Goal: Task Accomplishment & Management: Use online tool/utility

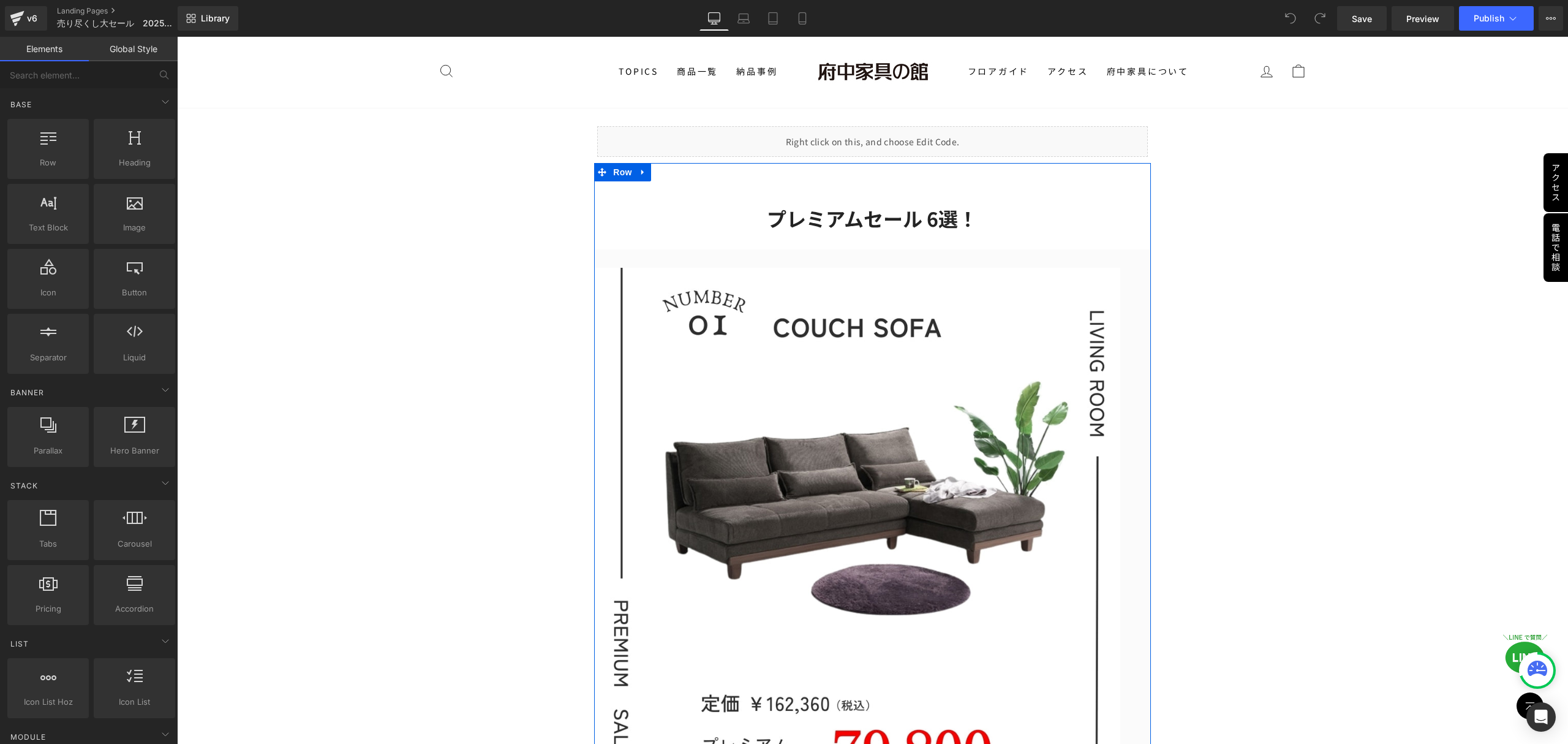
scroll to position [82, 0]
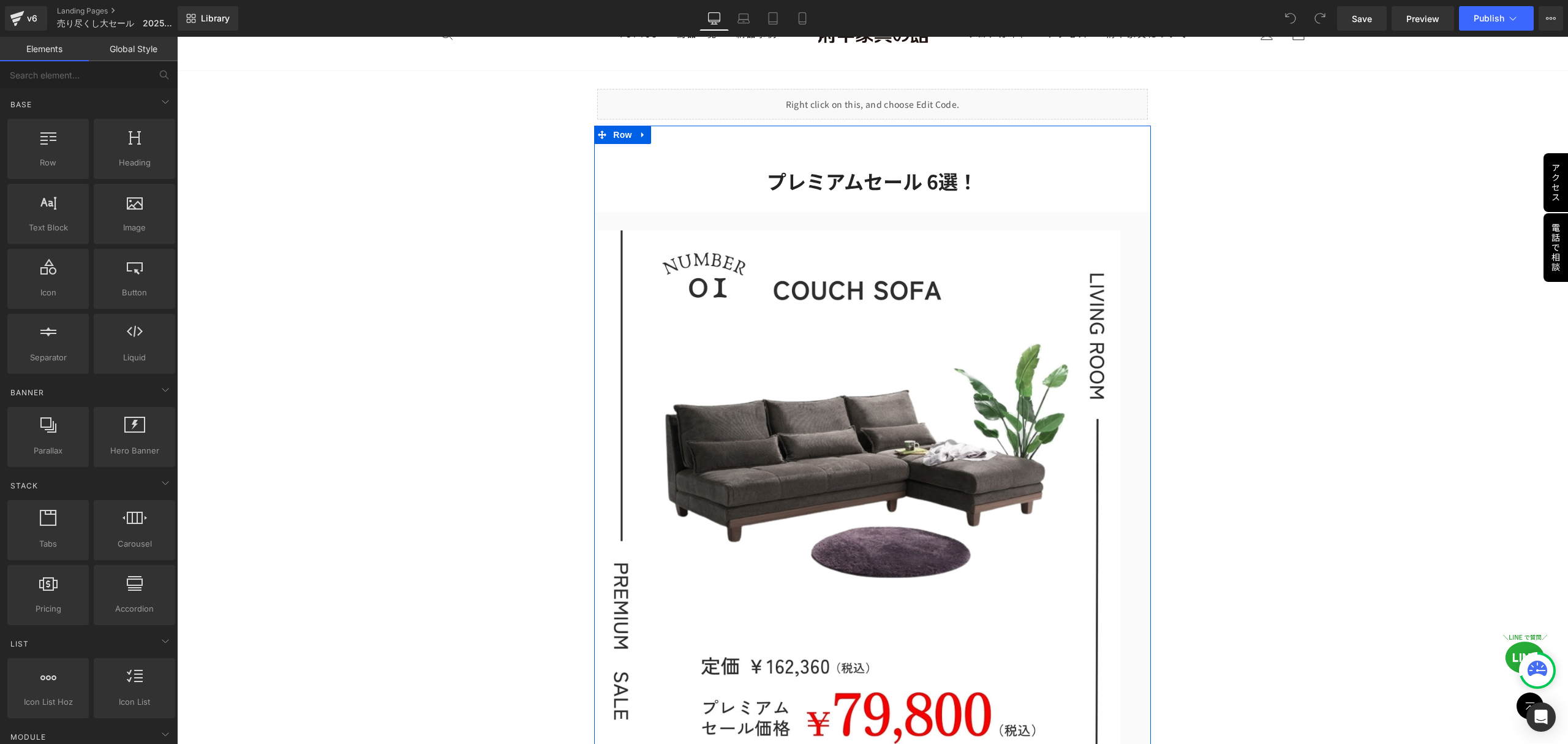
click at [780, 378] on img at bounding box center [857, 493] width 525 height 526
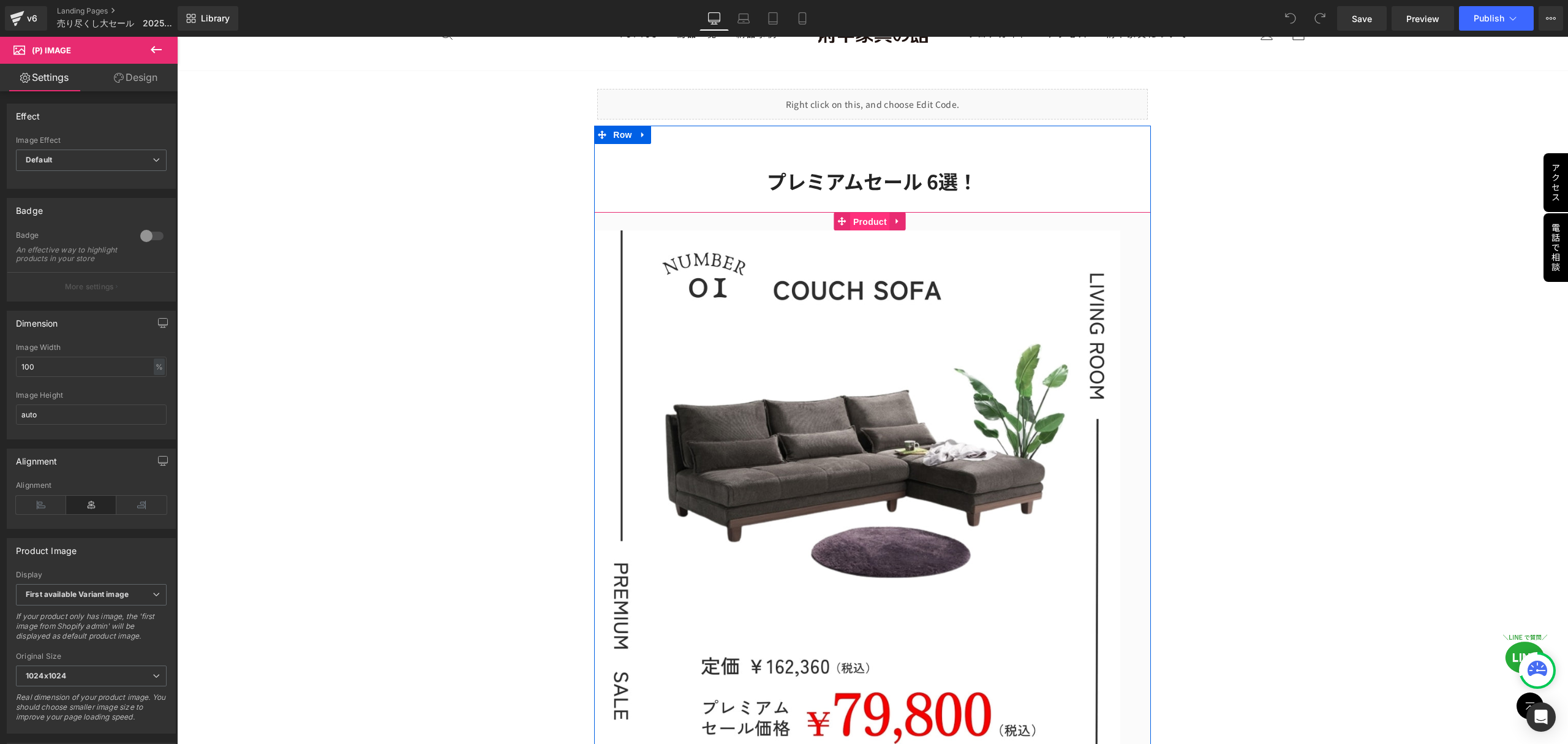
click at [850, 220] on span "Product" at bounding box center [870, 222] width 40 height 18
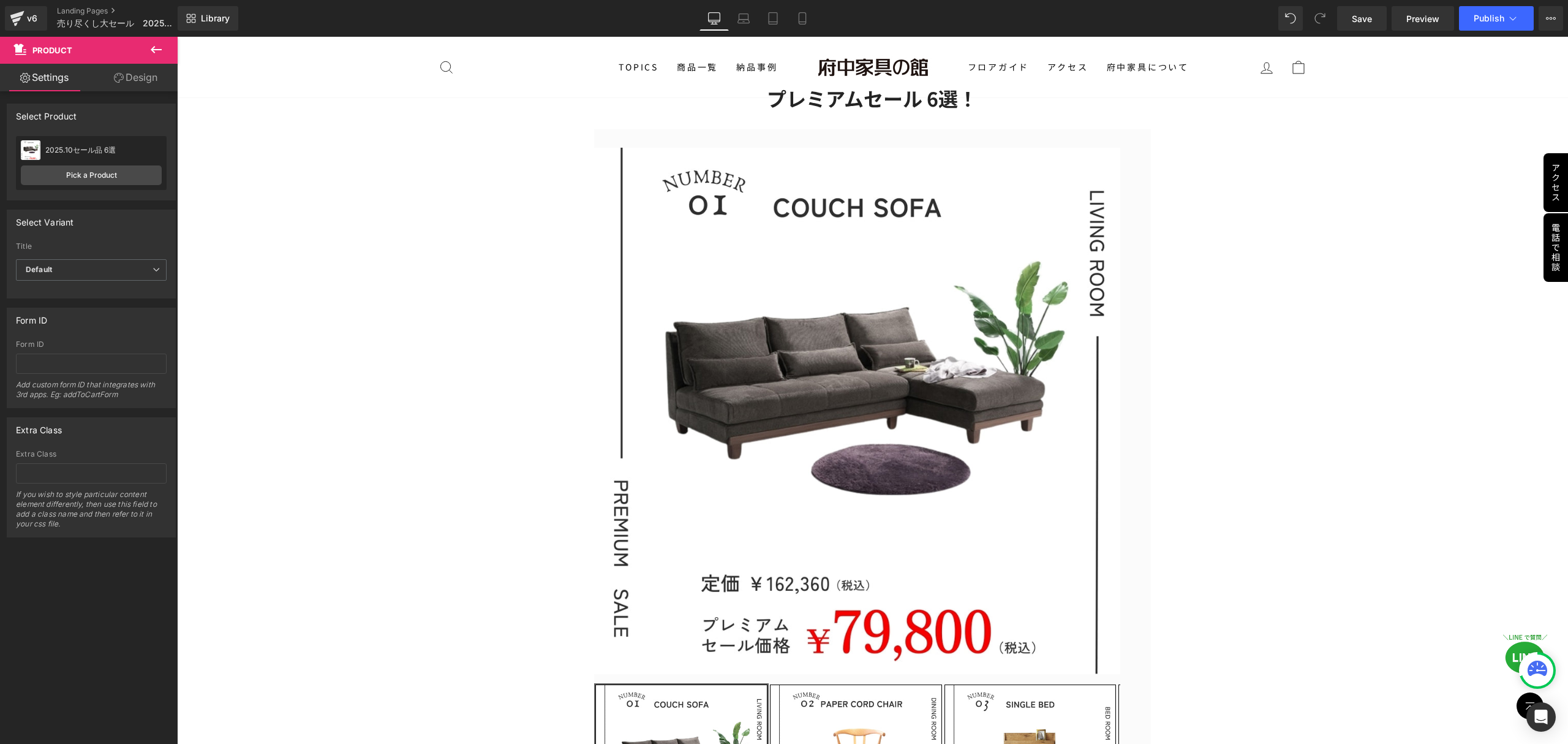
scroll to position [163, 0]
click at [157, 54] on icon at bounding box center [156, 50] width 15 height 15
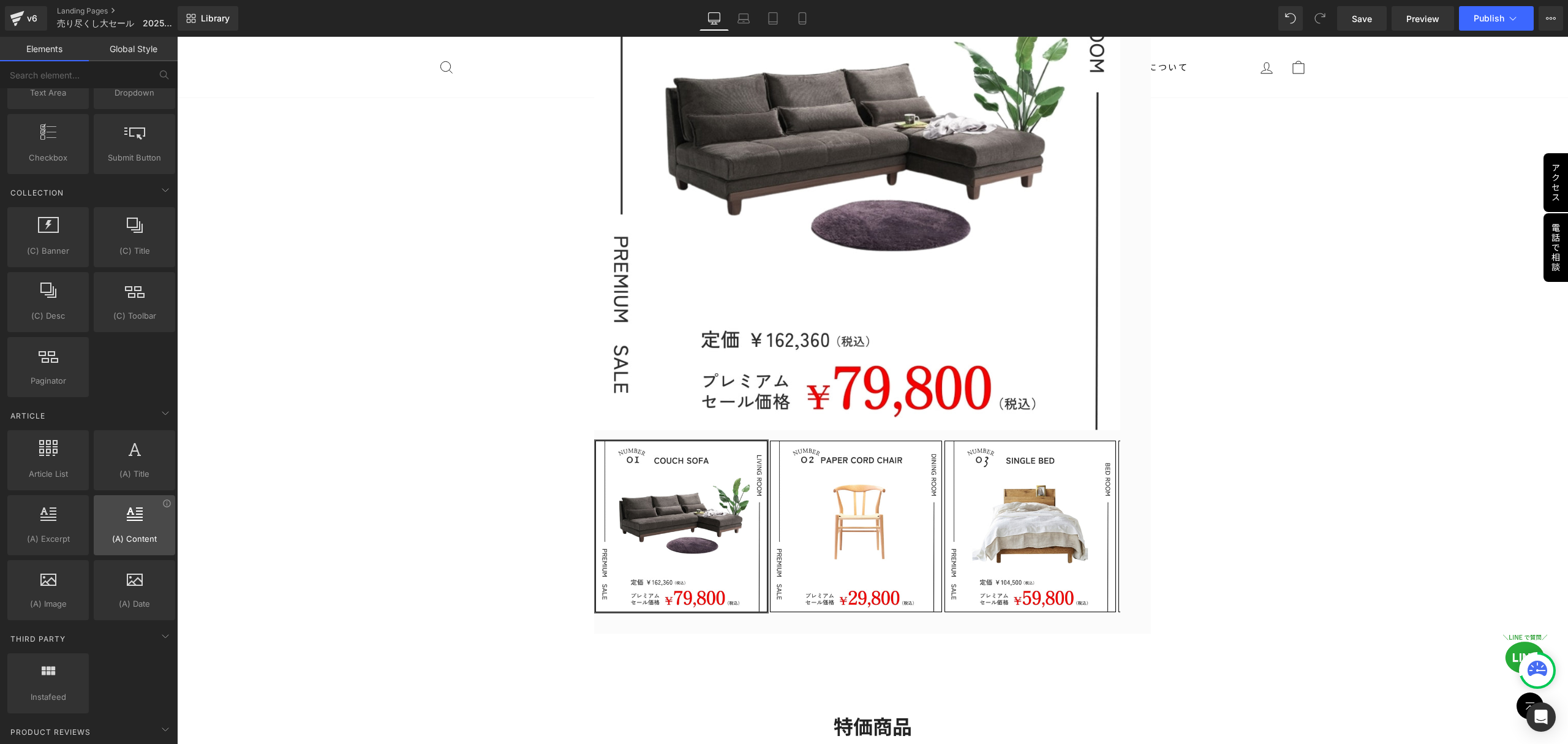
scroll to position [1988, 0]
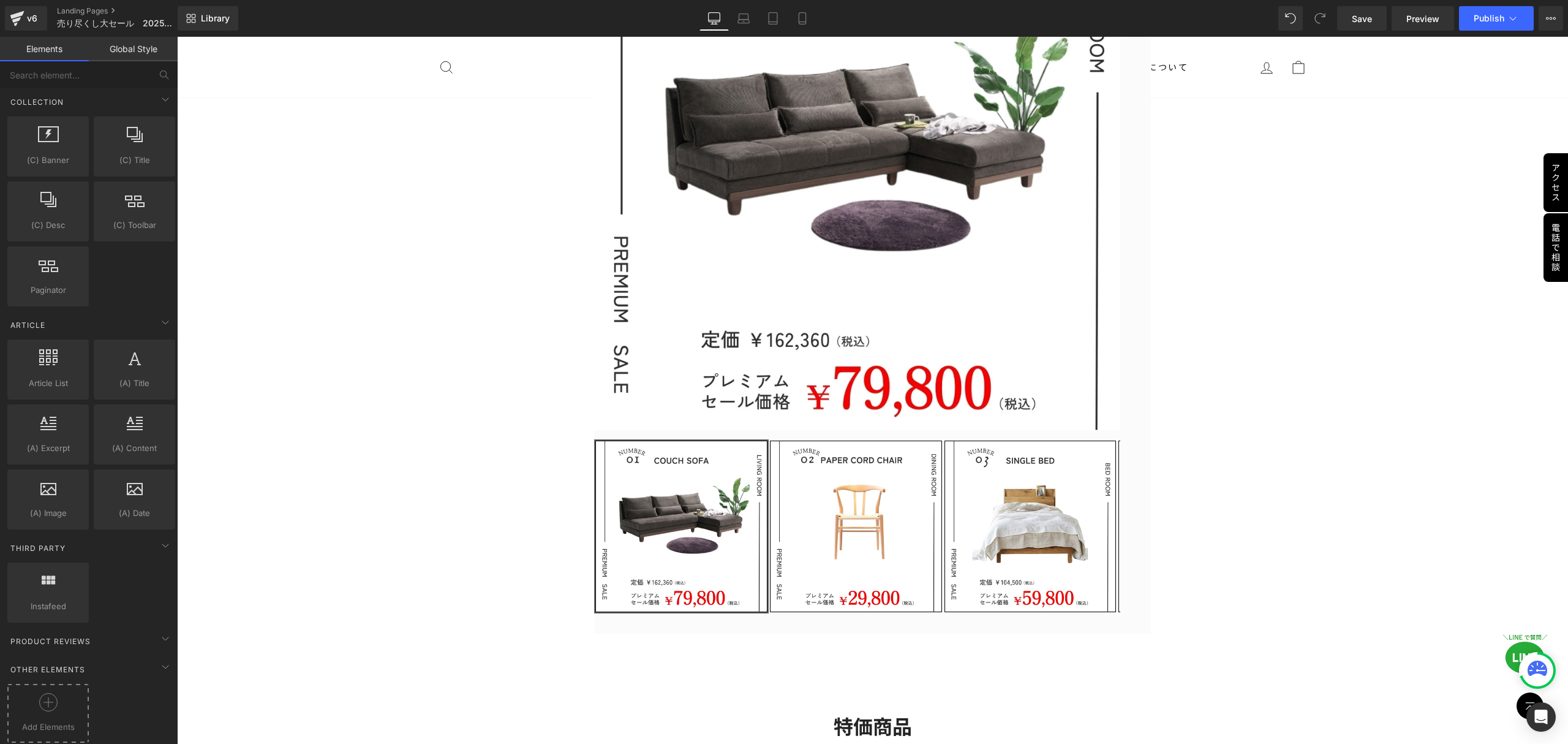
click at [46, 684] on div "Add Elements" at bounding box center [48, 713] width 81 height 59
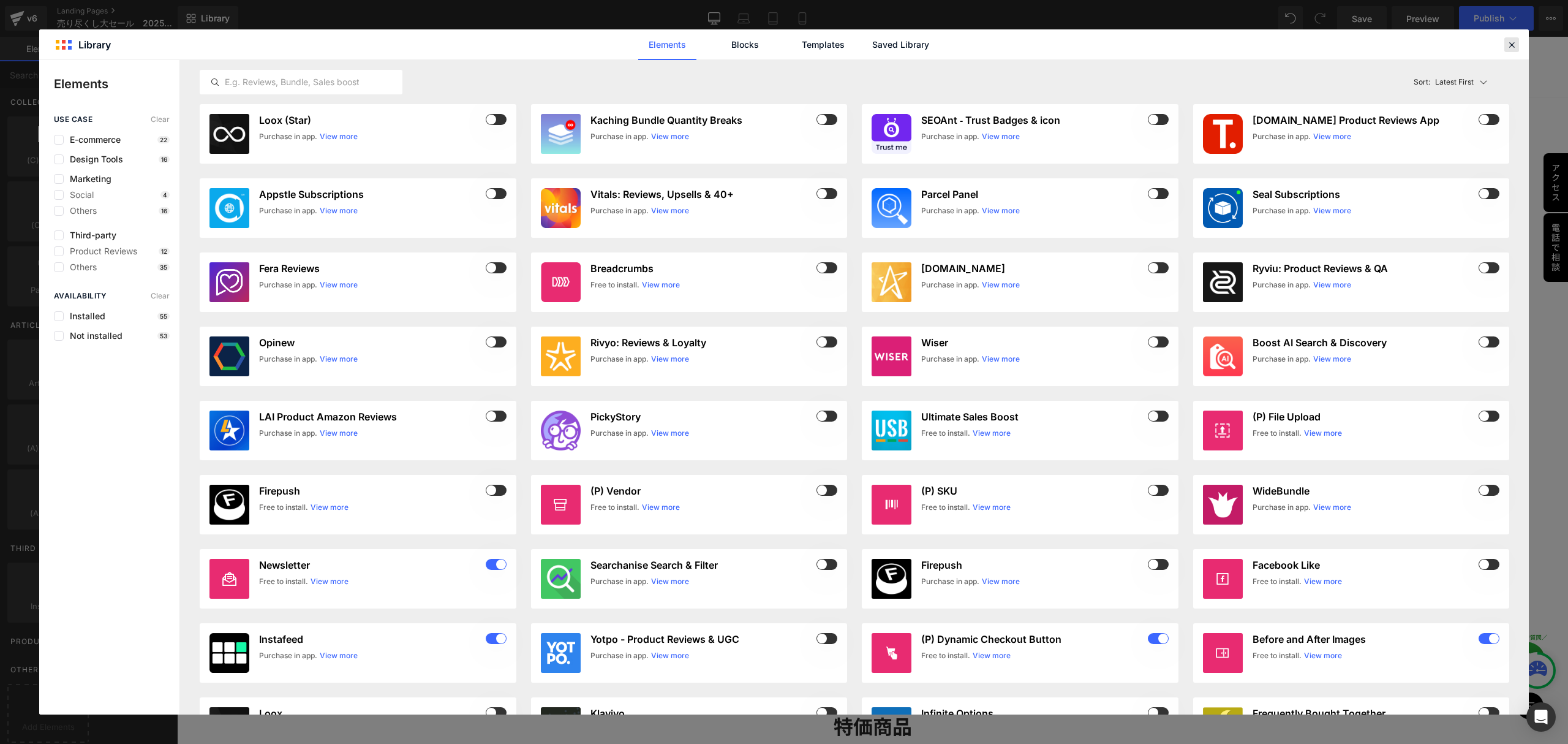
click at [1508, 46] on icon at bounding box center [1511, 44] width 11 height 11
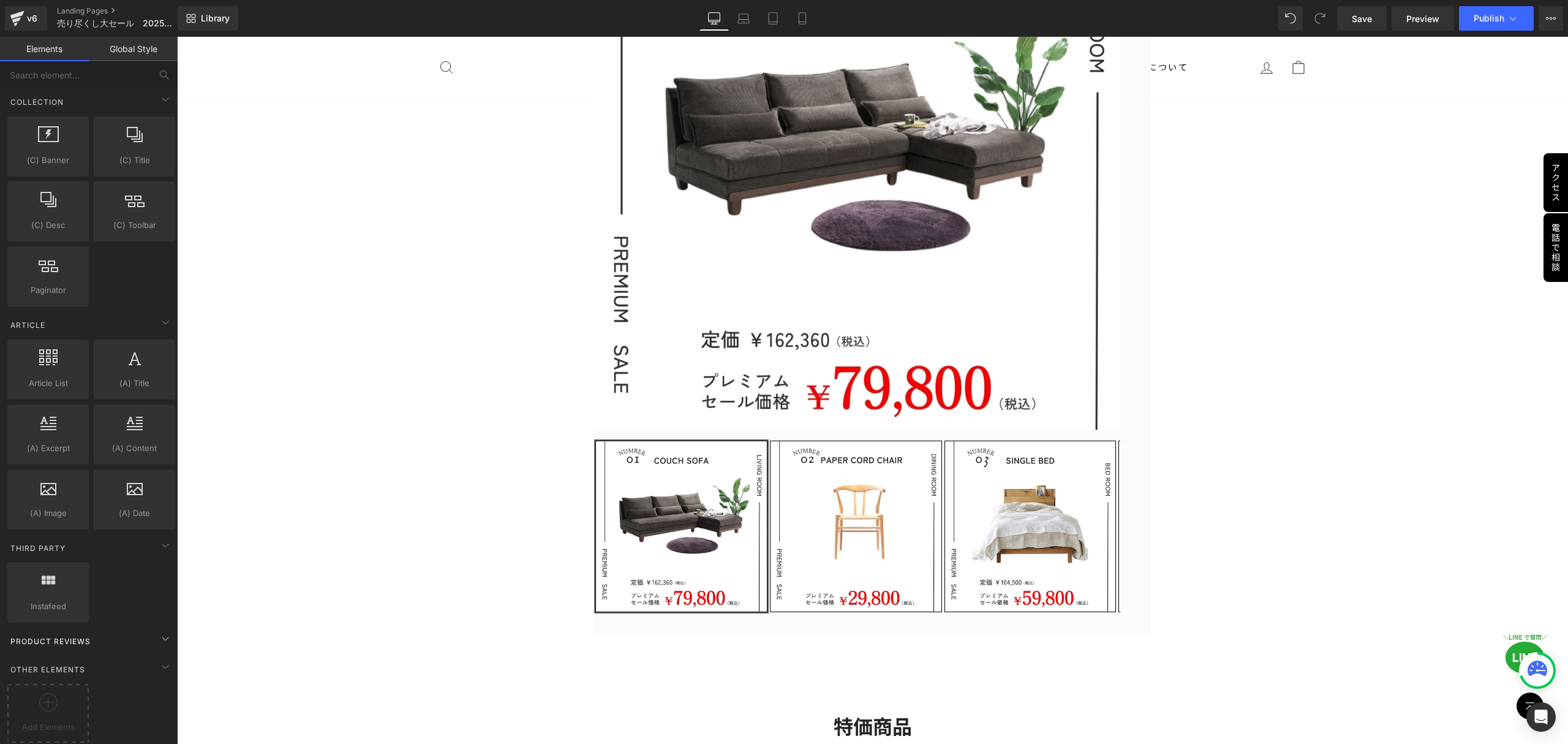
click at [87, 635] on span "Product Reviews" at bounding box center [50, 641] width 83 height 12
click at [63, 664] on span "Other Elements" at bounding box center [48, 670] width 77 height 12
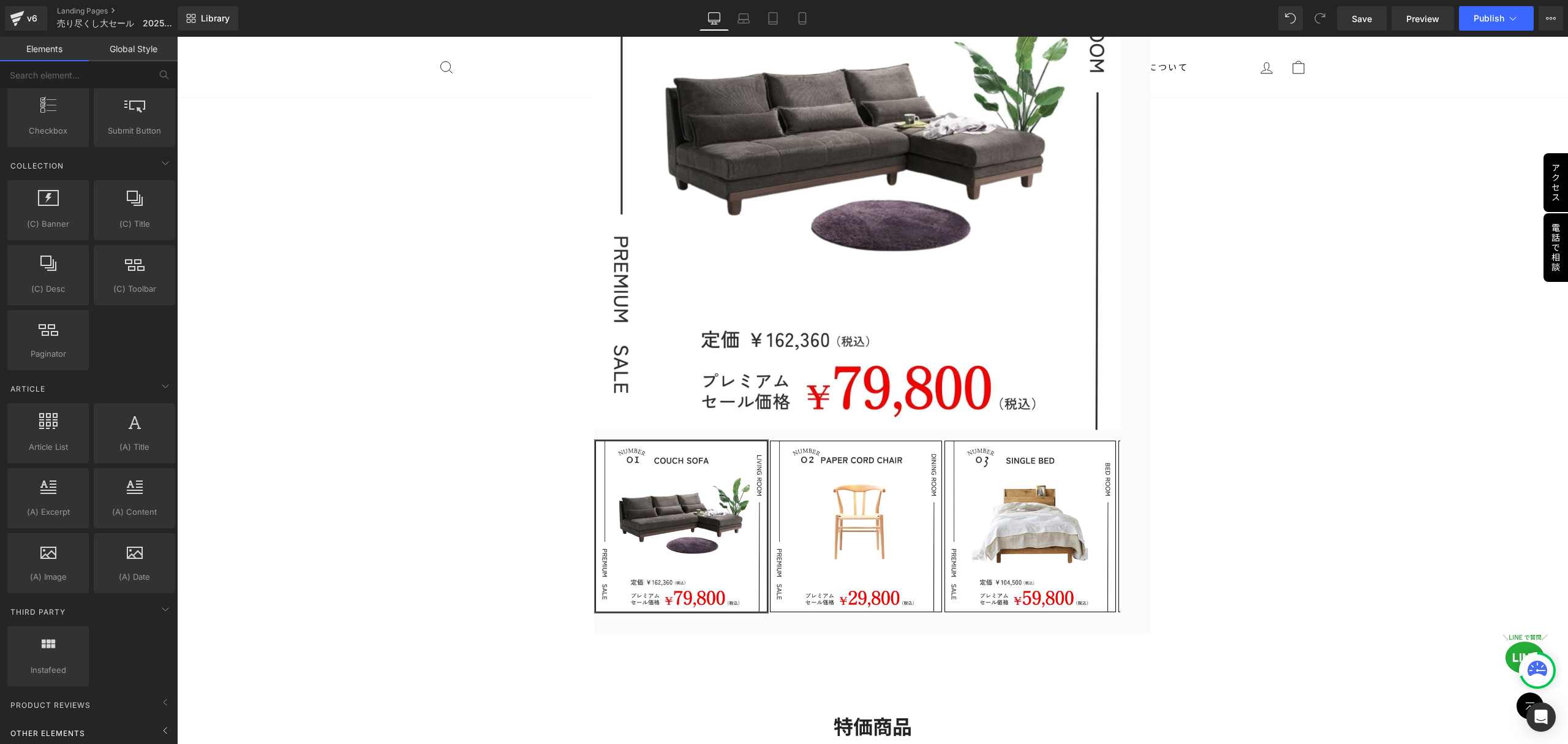
click at [59, 727] on span "Other Elements" at bounding box center [48, 733] width 77 height 12
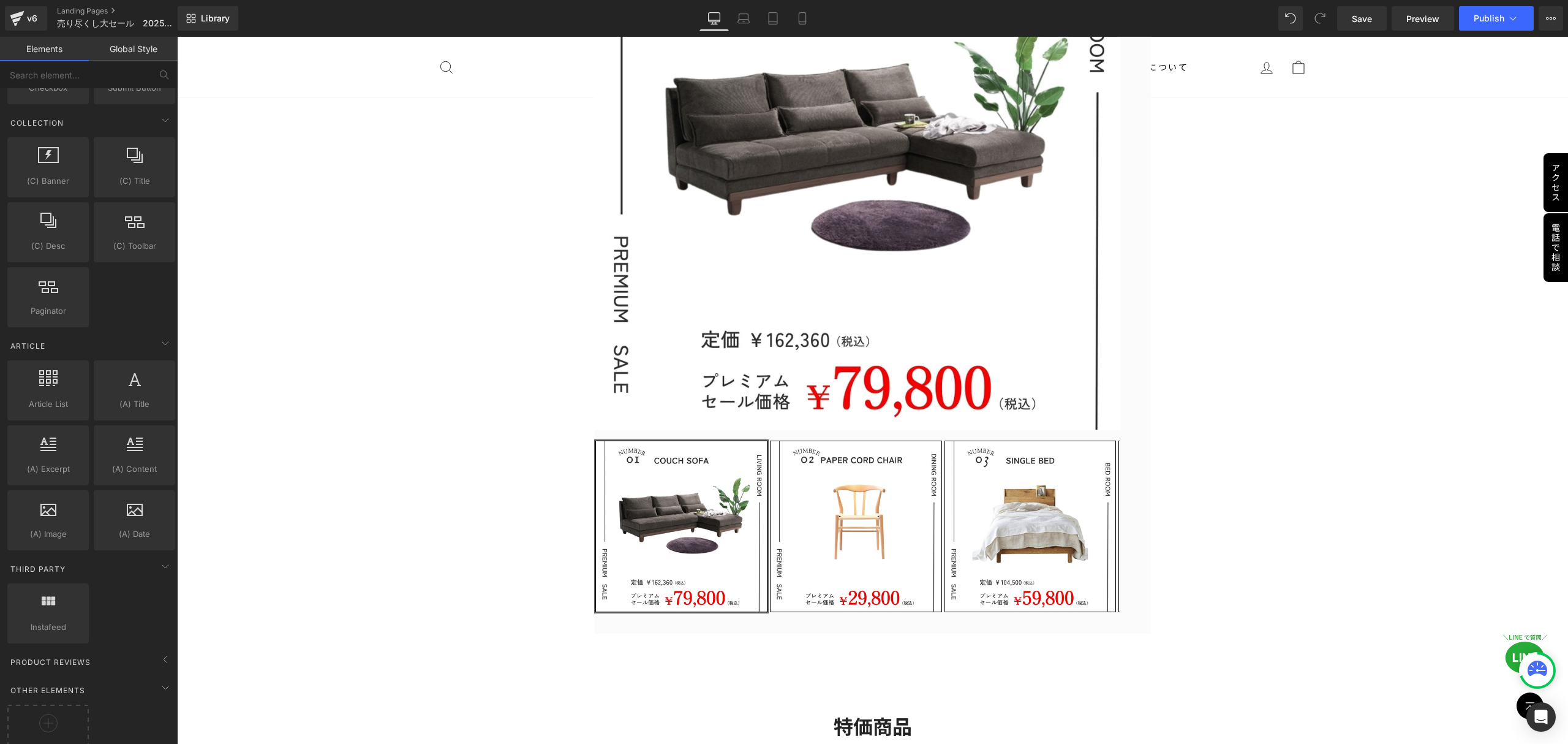
scroll to position [1988, 0]
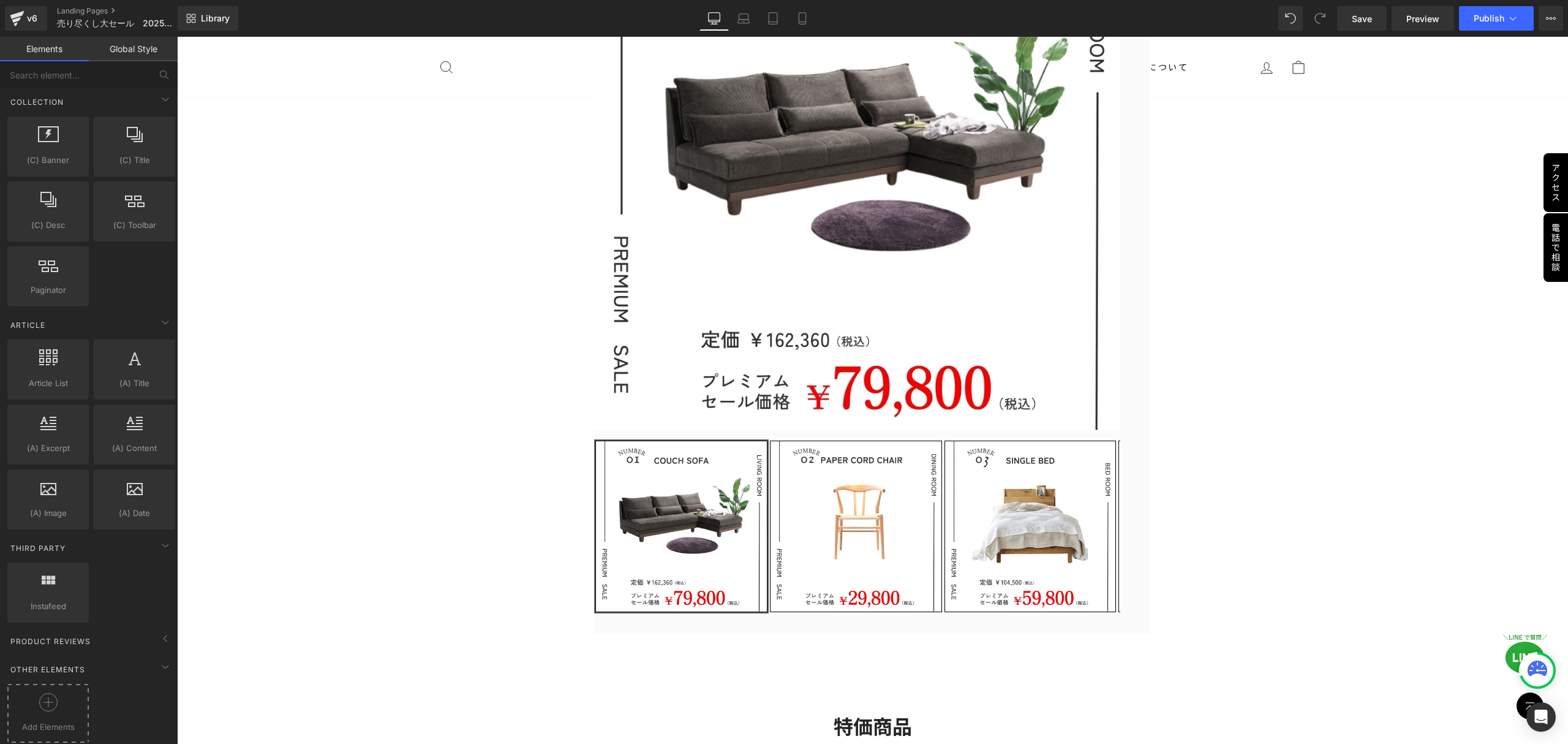
click at [59, 694] on div at bounding box center [48, 707] width 76 height 27
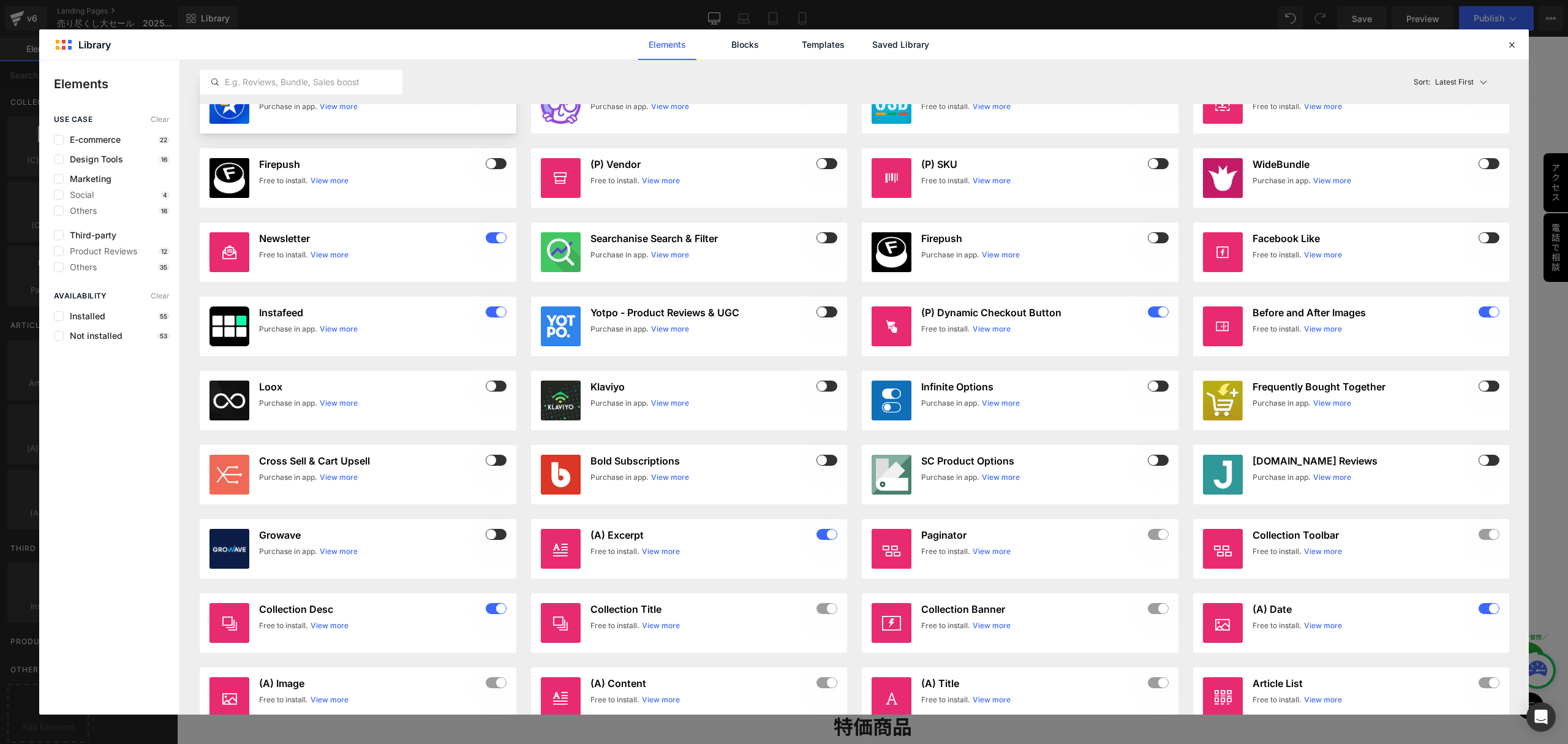
scroll to position [0, 0]
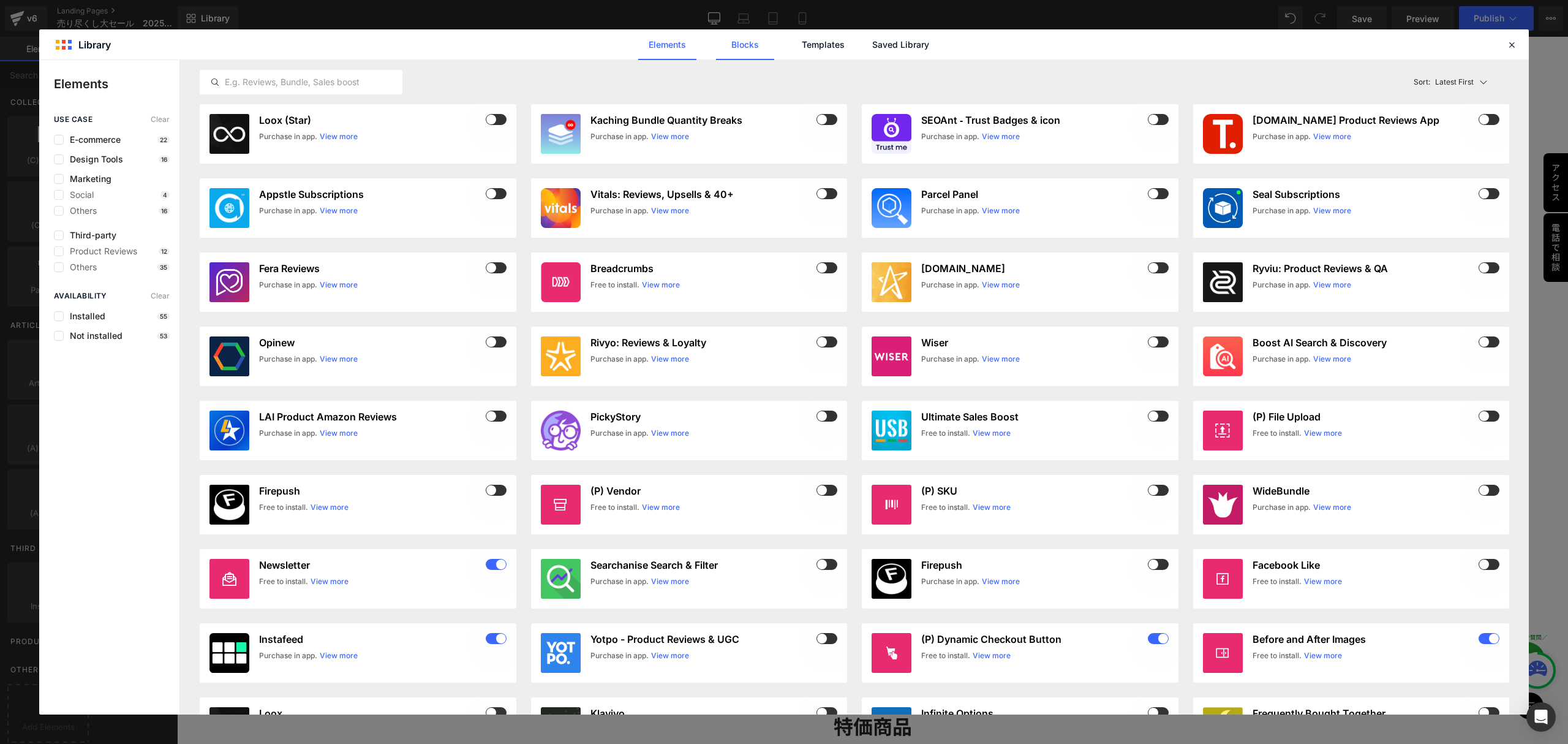
click at [773, 44] on link "Blocks" at bounding box center [745, 44] width 58 height 31
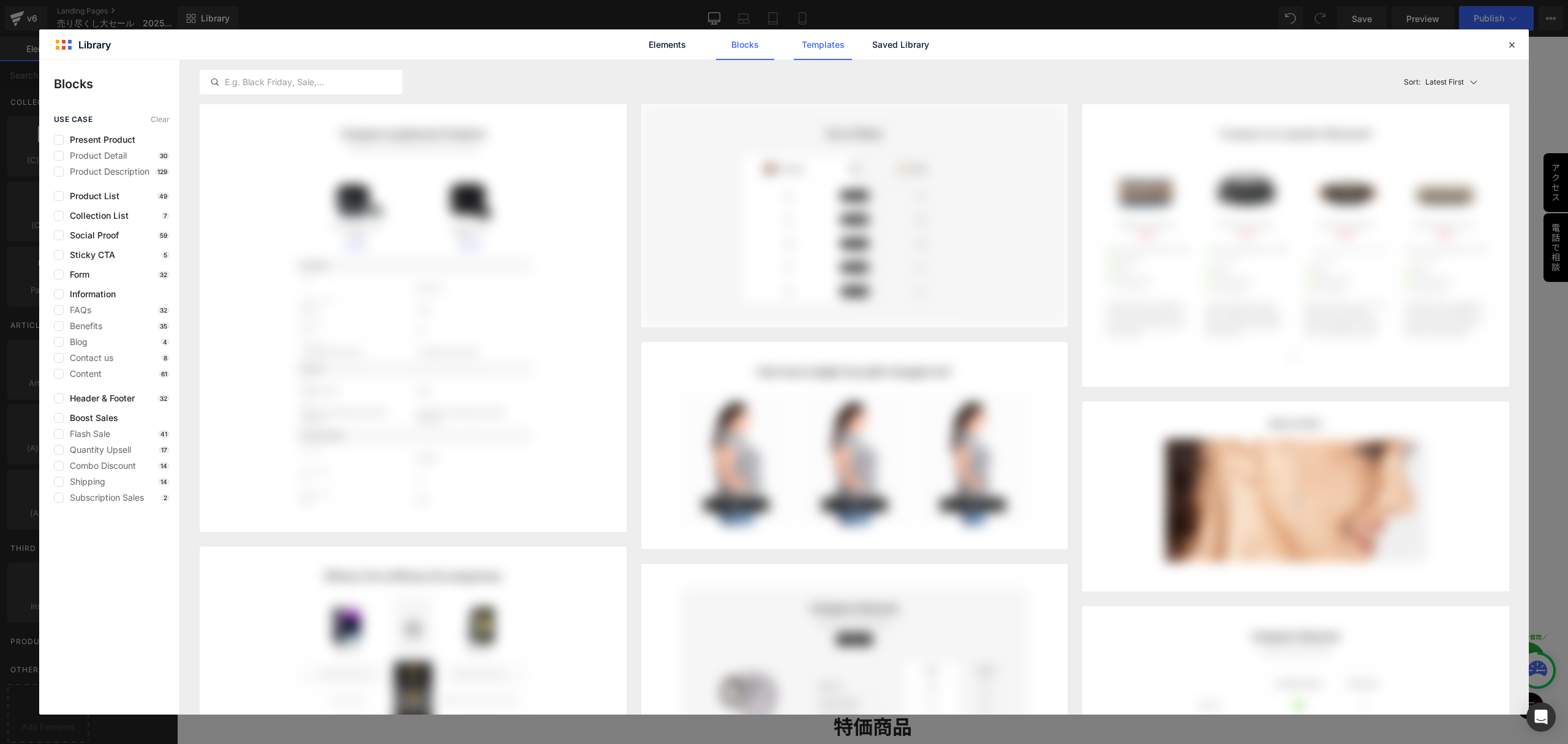
click at [810, 44] on link "Templates" at bounding box center [823, 44] width 58 height 31
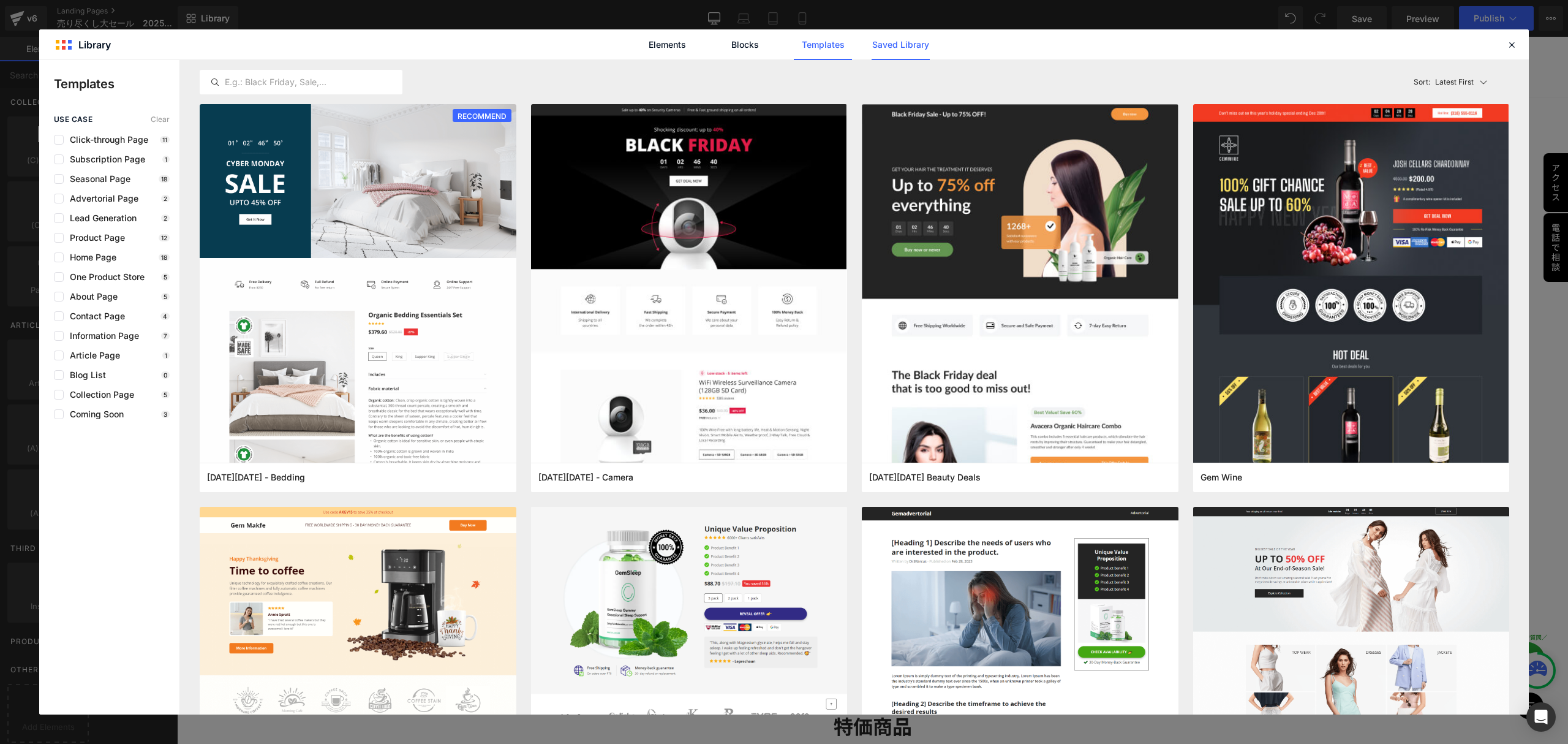
click at [895, 52] on link "Saved Library" at bounding box center [900, 44] width 58 height 31
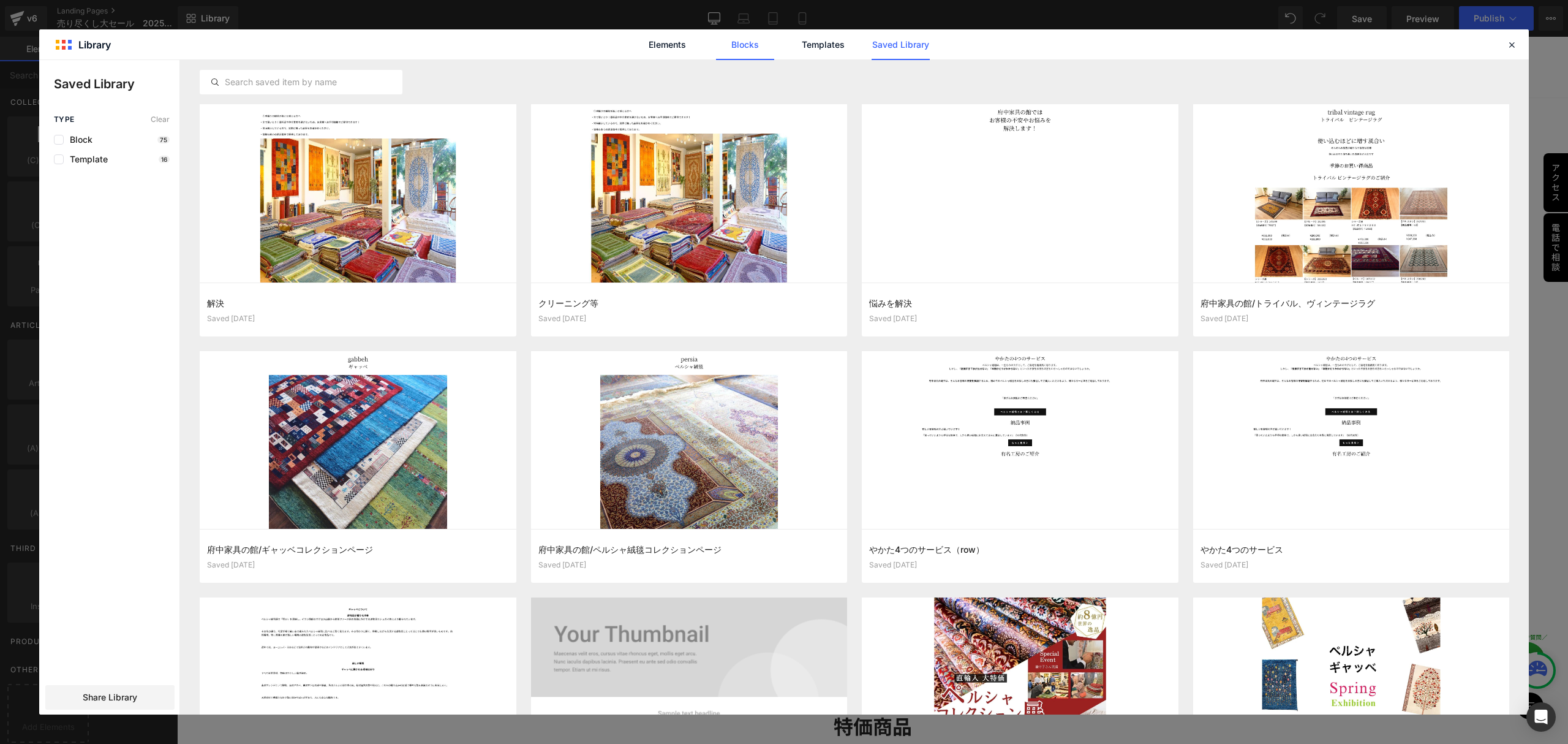
click at [716, 50] on link "Blocks" at bounding box center [745, 44] width 58 height 31
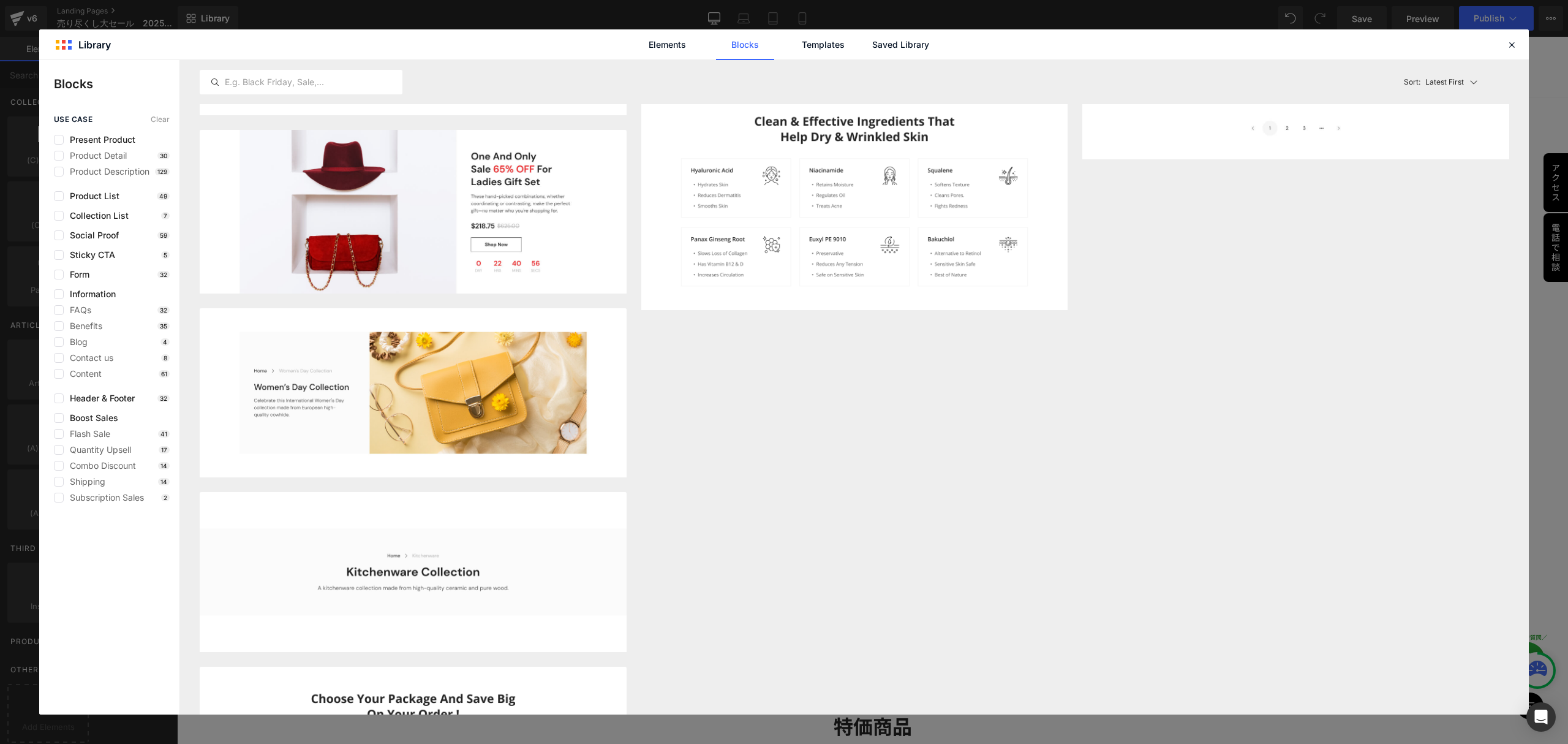
scroll to position [2613, 0]
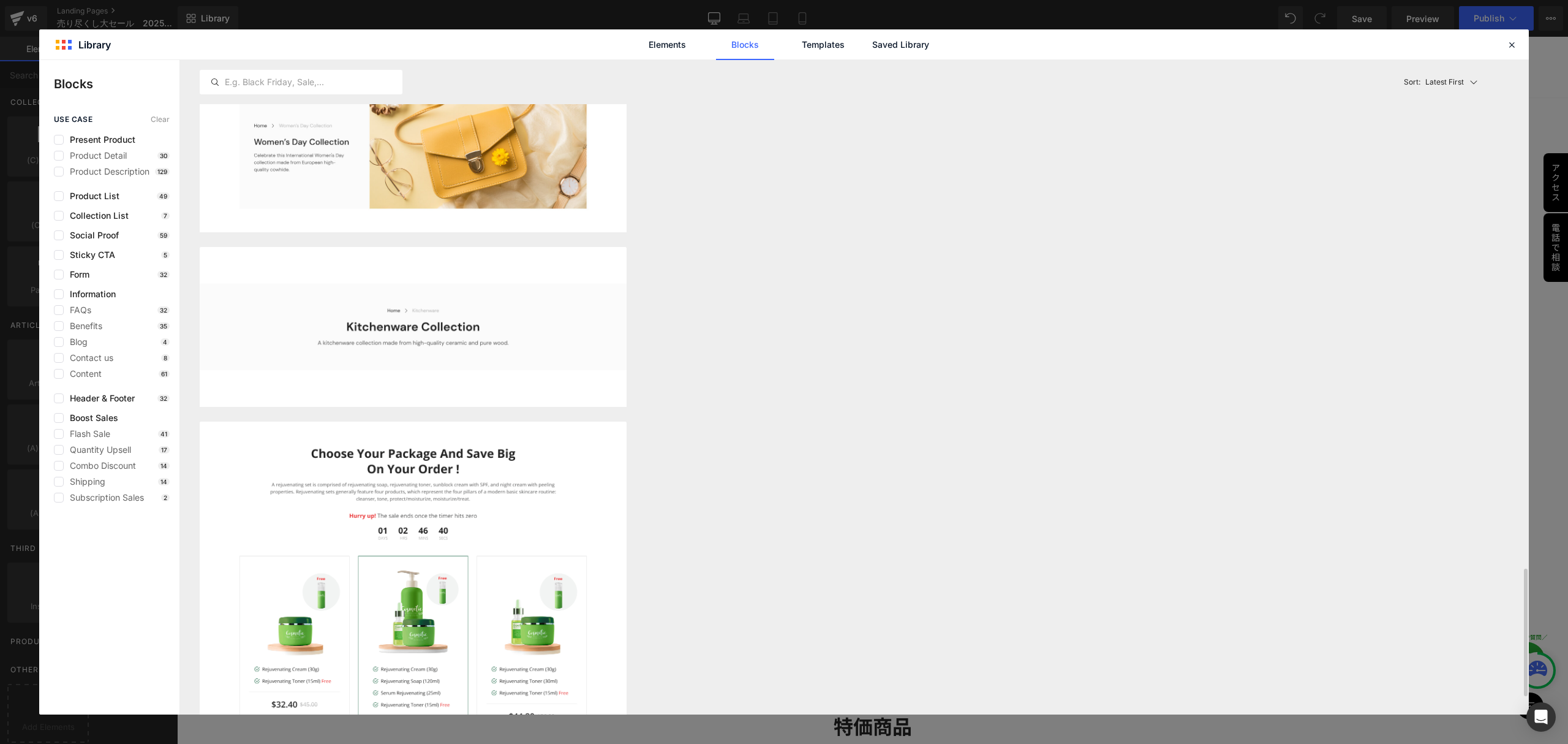
click at [1505, 40] on div at bounding box center [1511, 44] width 15 height 15
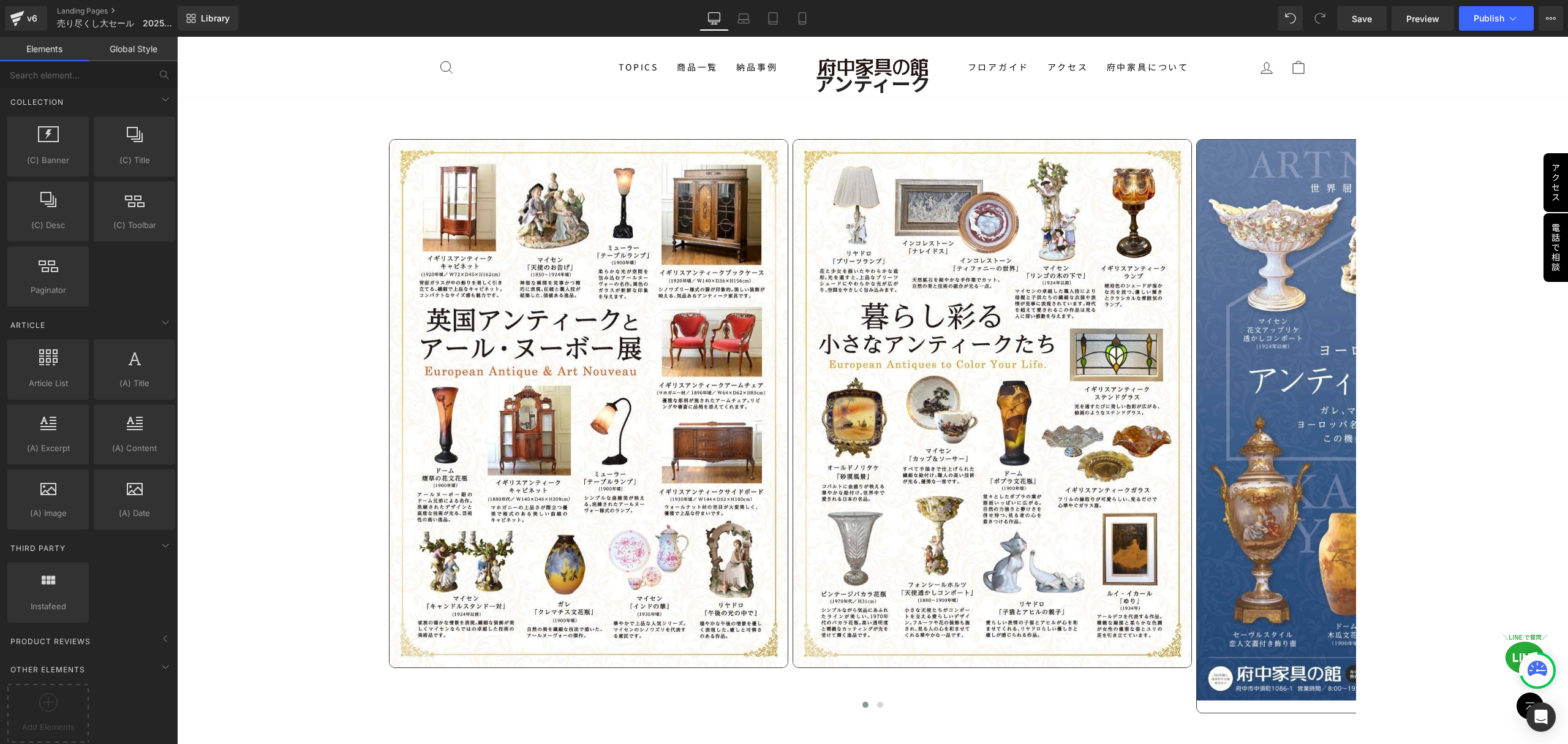
scroll to position [3348, 0]
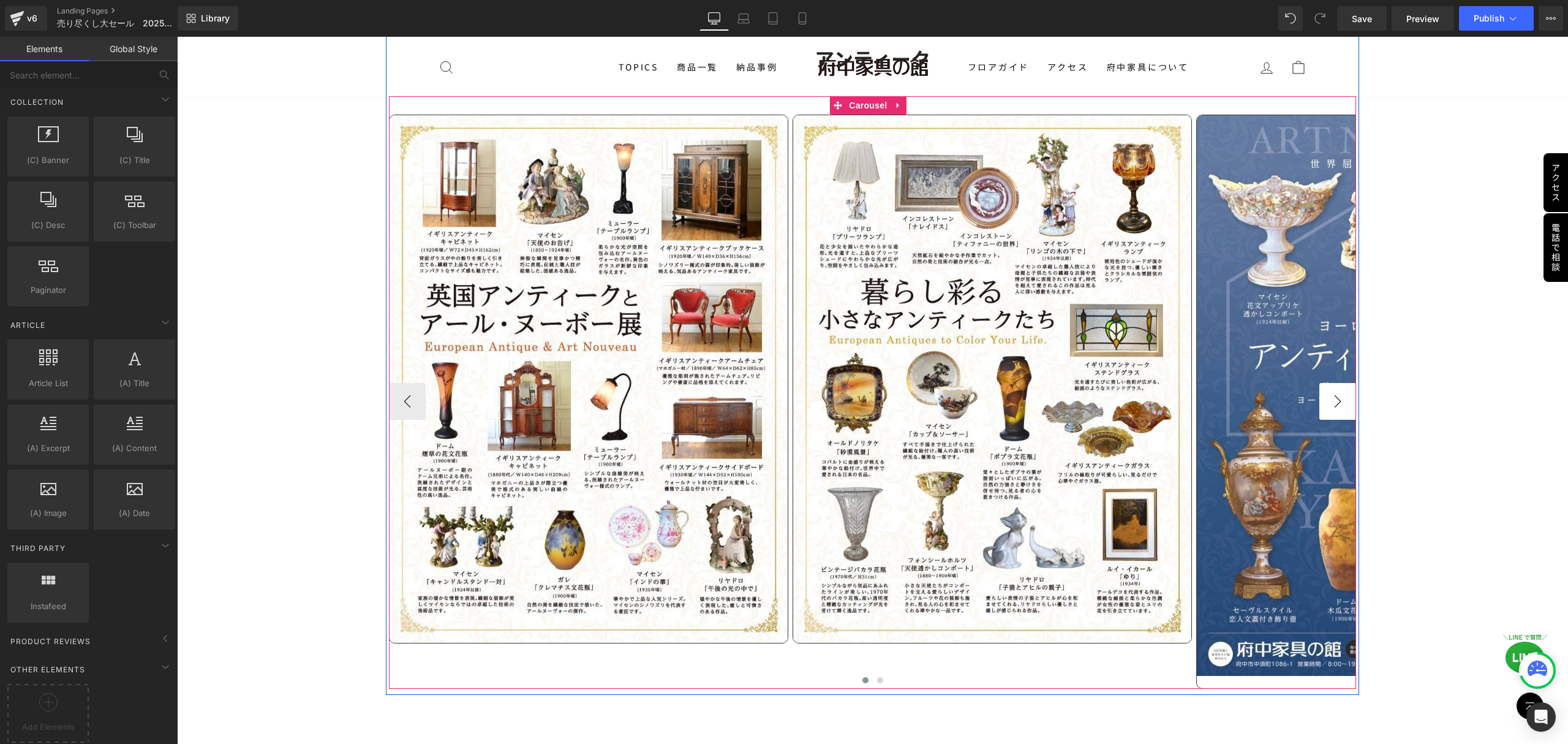
click at [1322, 391] on button "›" at bounding box center [1338, 401] width 37 height 37
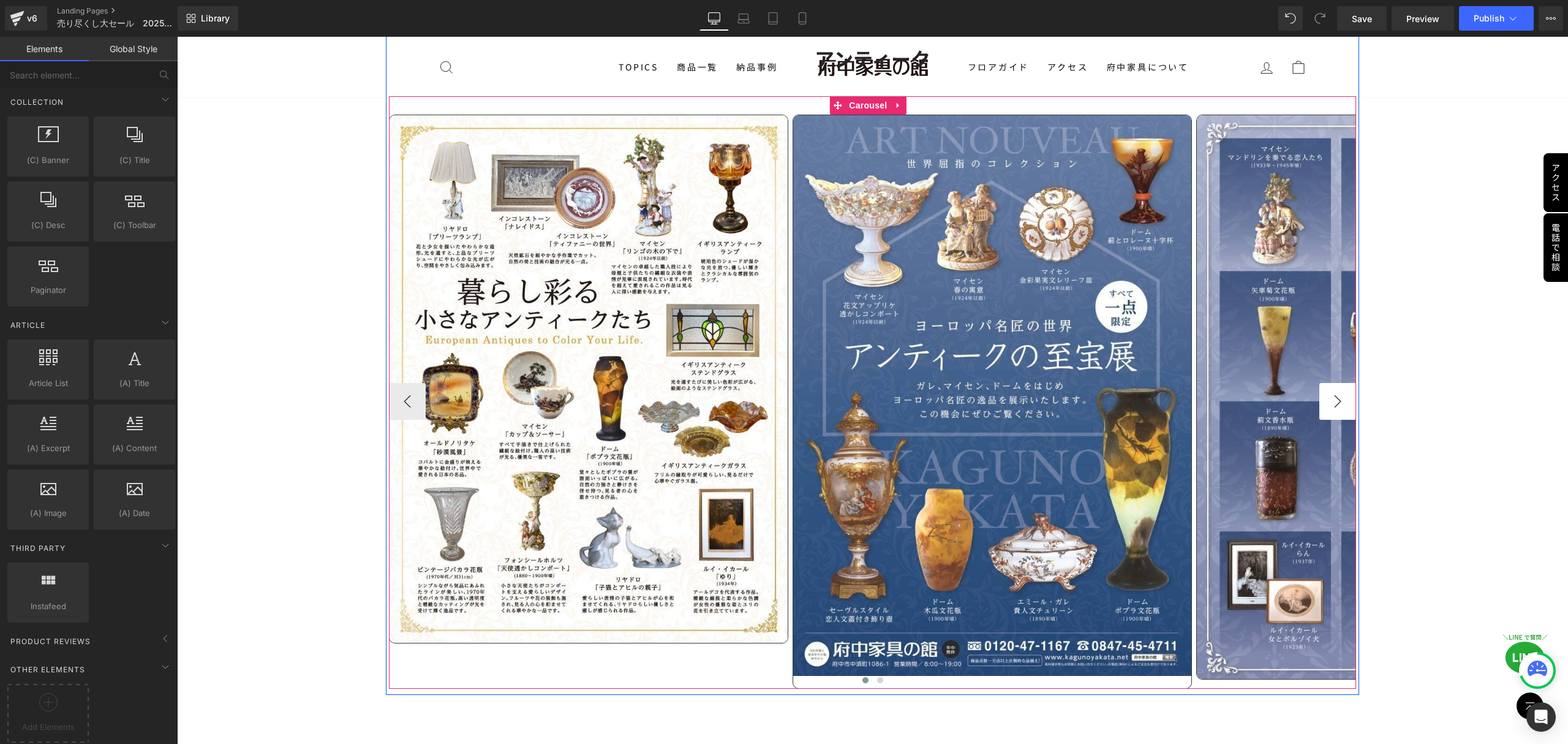
click at [1322, 391] on button "›" at bounding box center [1338, 401] width 37 height 37
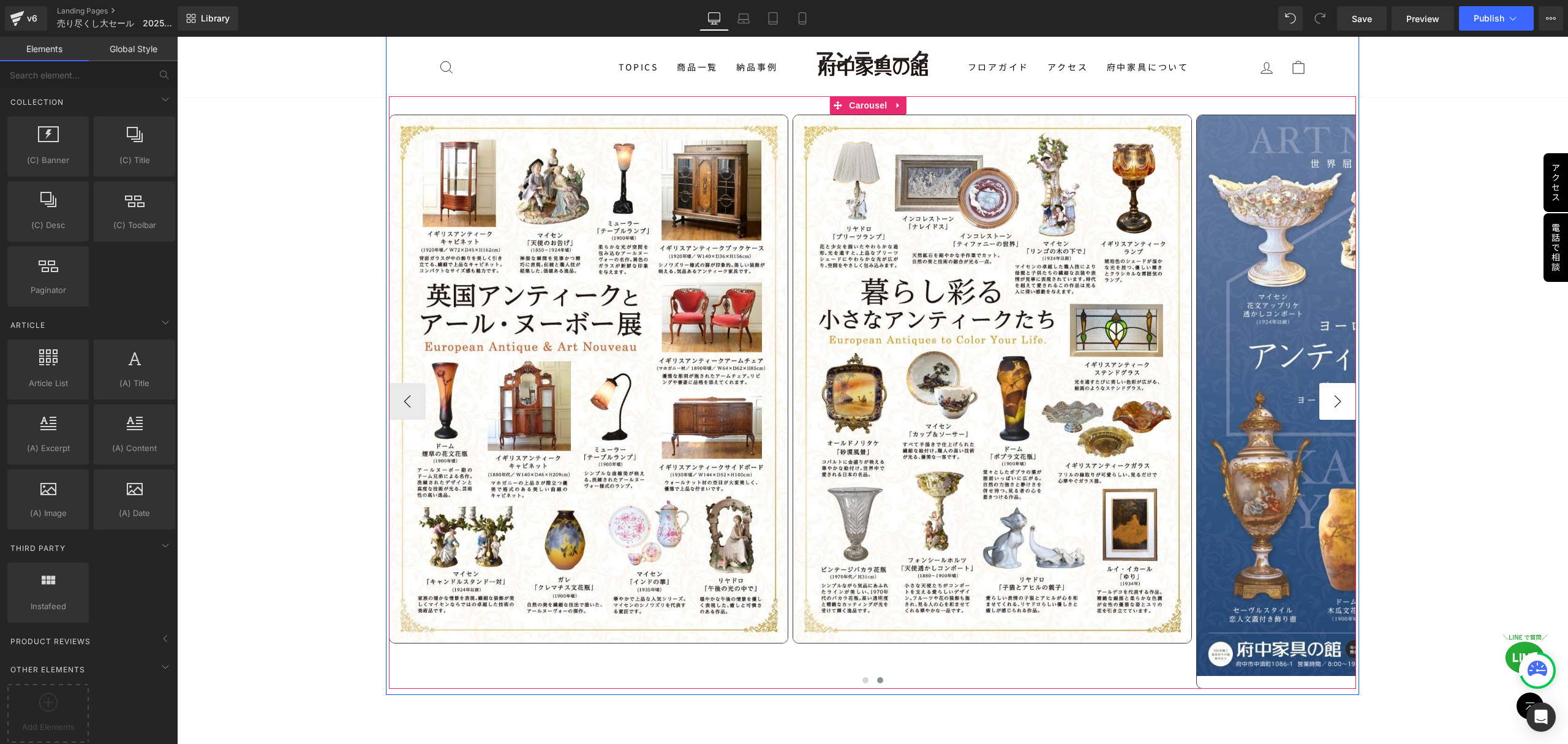
click at [1322, 391] on button "›" at bounding box center [1338, 401] width 37 height 37
click at [1324, 404] on button "›" at bounding box center [1338, 401] width 37 height 37
click at [863, 677] on span at bounding box center [865, 679] width 6 height 6
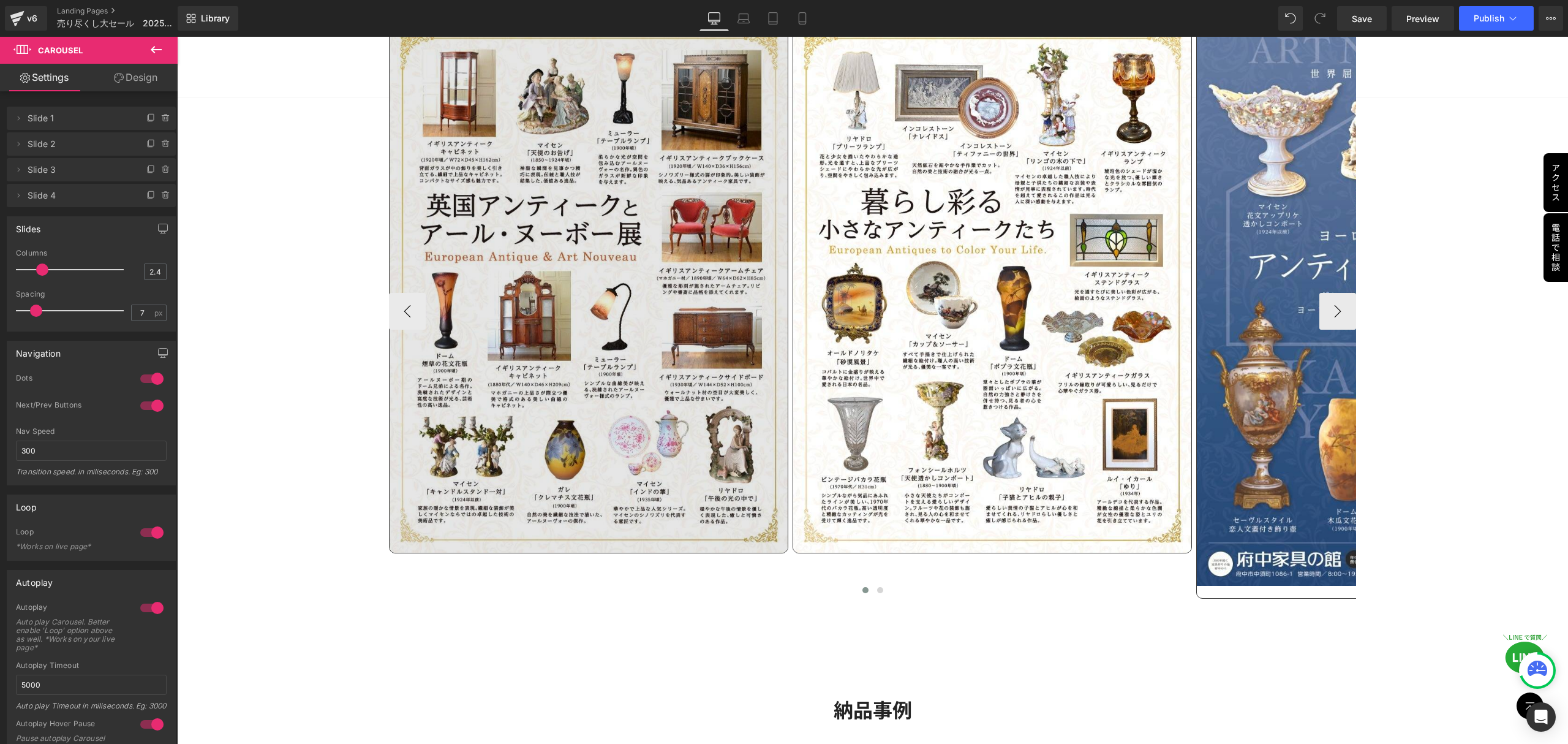
scroll to position [3186, 0]
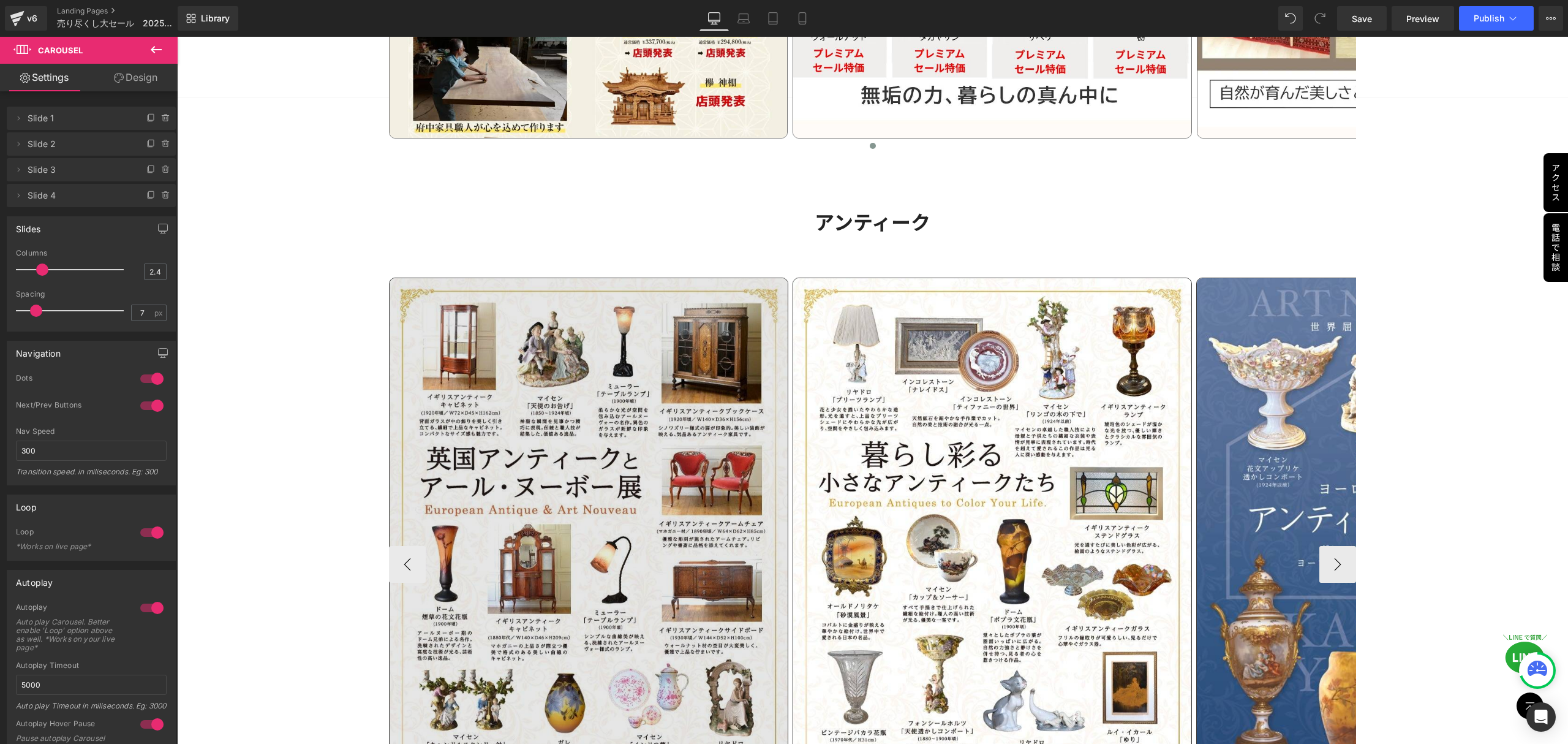
click at [579, 552] on img at bounding box center [589, 542] width 400 height 529
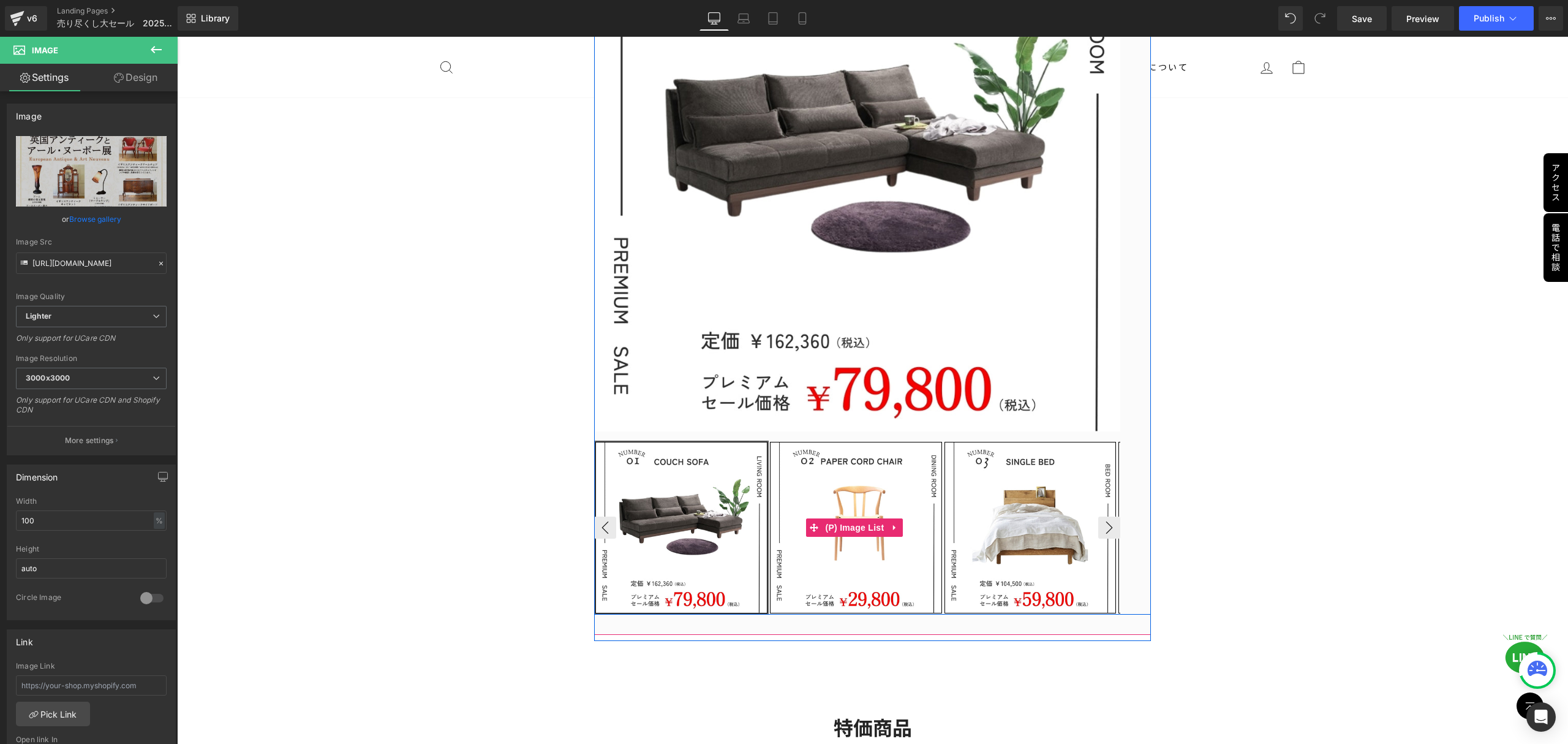
scroll to position [408, 0]
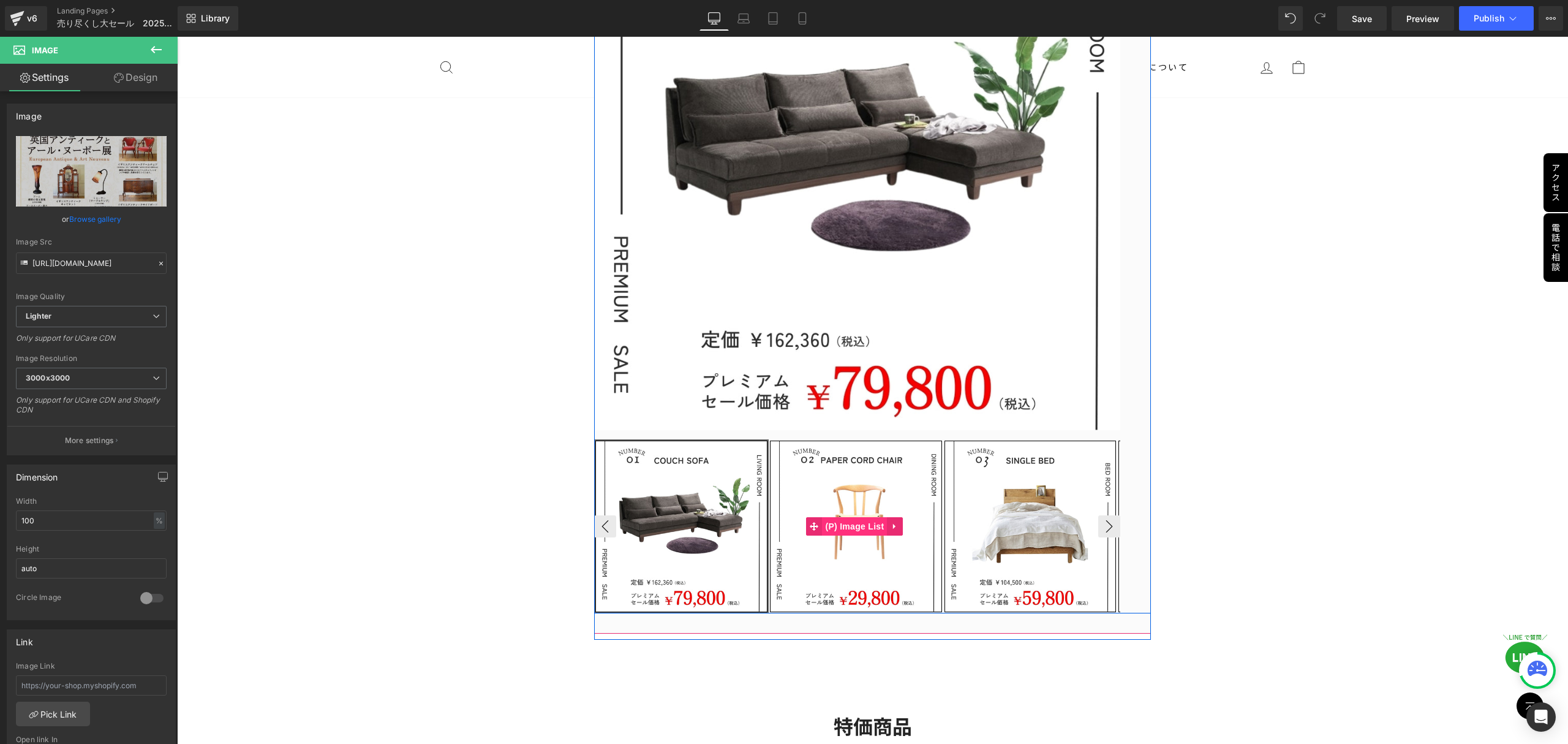
click at [851, 524] on span "(P) Image List" at bounding box center [855, 526] width 65 height 18
